Goal: Entertainment & Leisure: Consume media (video, audio)

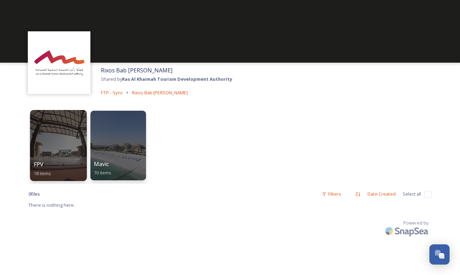
click at [58, 141] on div at bounding box center [58, 145] width 57 height 71
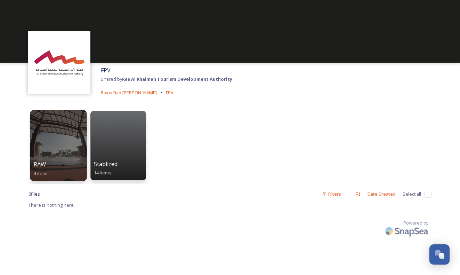
click at [59, 140] on div at bounding box center [58, 145] width 57 height 71
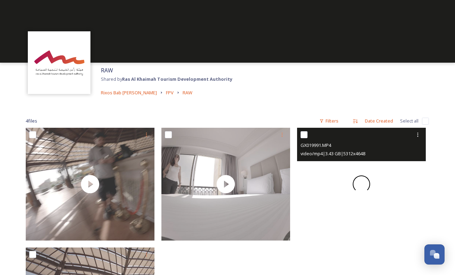
click at [375, 199] on div at bounding box center [361, 184] width 129 height 113
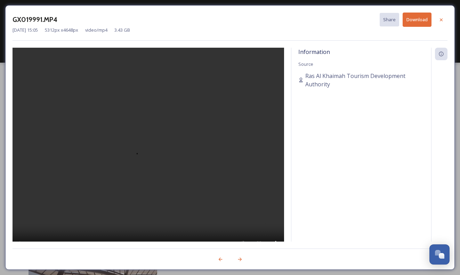
click at [137, 148] on video at bounding box center [149, 154] width 272 height 212
click at [130, 158] on video at bounding box center [149, 154] width 272 height 212
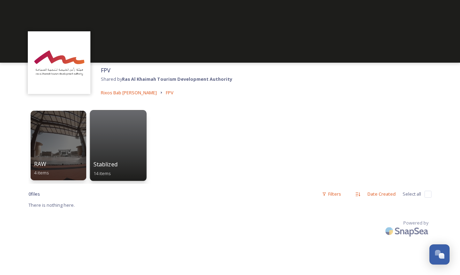
click at [106, 139] on div at bounding box center [118, 145] width 57 height 71
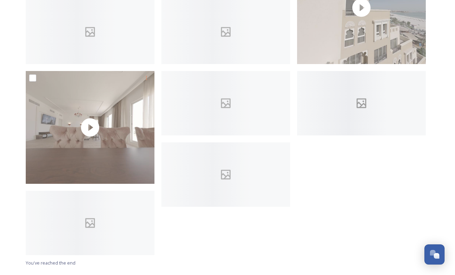
scroll to position [166, 0]
